Goal: Check status: Check status

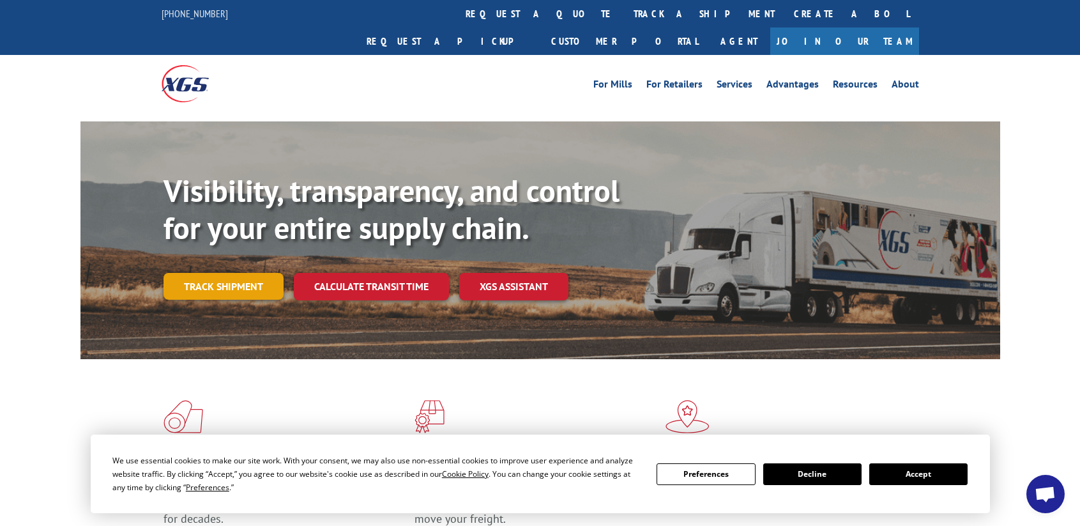
click at [256, 273] on link "Track shipment" at bounding box center [224, 286] width 120 height 27
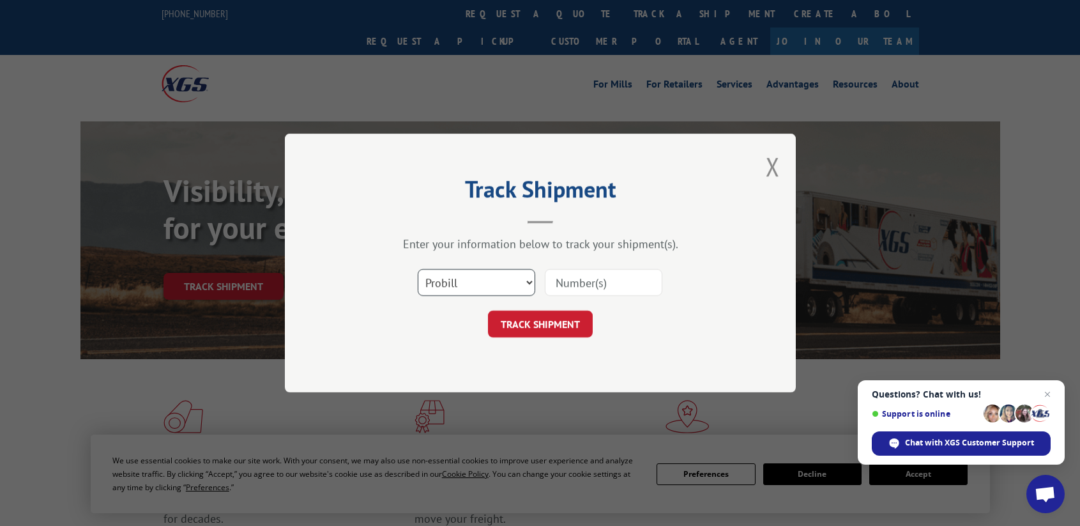
click at [528, 283] on select "Select category... Probill BOL PO" at bounding box center [477, 282] width 118 height 27
select select "bol"
click at [418, 269] on select "Select category... Probill BOL PO" at bounding box center [477, 282] width 118 height 27
click at [565, 282] on input at bounding box center [604, 282] width 118 height 27
paste input "16563-IF7194"
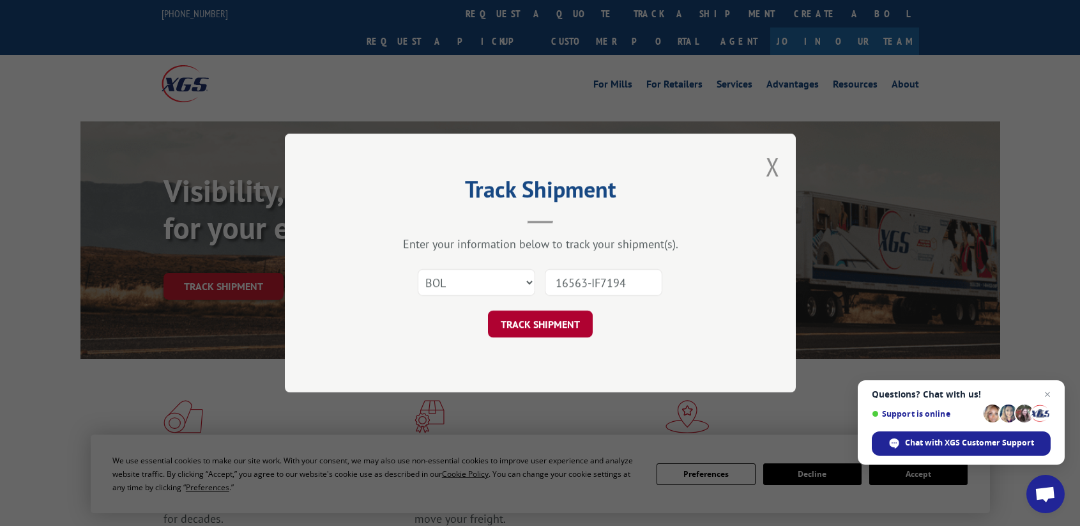
type input "16563-IF7194"
click at [521, 323] on button "TRACK SHIPMENT" at bounding box center [540, 323] width 105 height 27
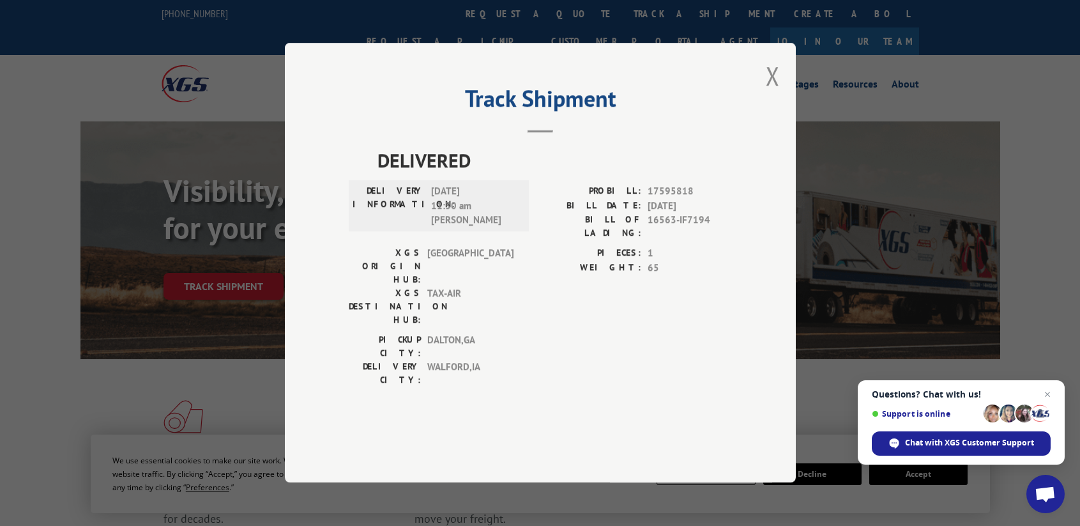
click at [383, 219] on label "DELIVERY INFORMATION:" at bounding box center [389, 206] width 72 height 43
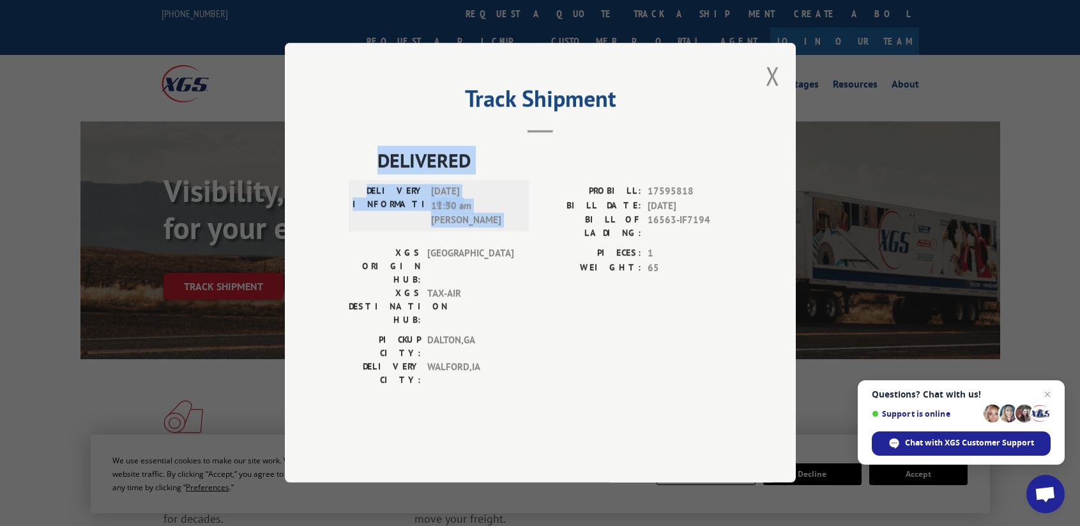
drag, startPoint x: 381, startPoint y: 191, endPoint x: 564, endPoint y: 225, distance: 186.5
click at [564, 225] on div "DELIVERED DELIVERY INFORMATION: [DATE] 11:30 am [PERSON_NAME] H PROBILL: 175958…" at bounding box center [540, 269] width 383 height 247
copy div "DELIVERED DELIVERY INFORMATION: [DATE] 11:30 am [PERSON_NAME]"
click at [770, 93] on button "Close modal" at bounding box center [773, 76] width 14 height 34
